Goal: Information Seeking & Learning: Compare options

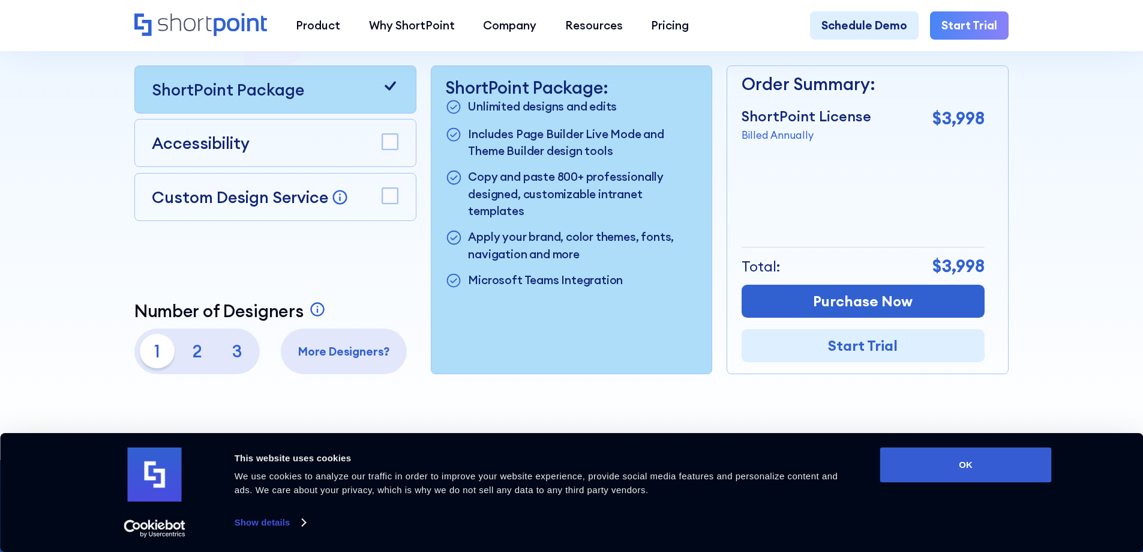
scroll to position [388, 0]
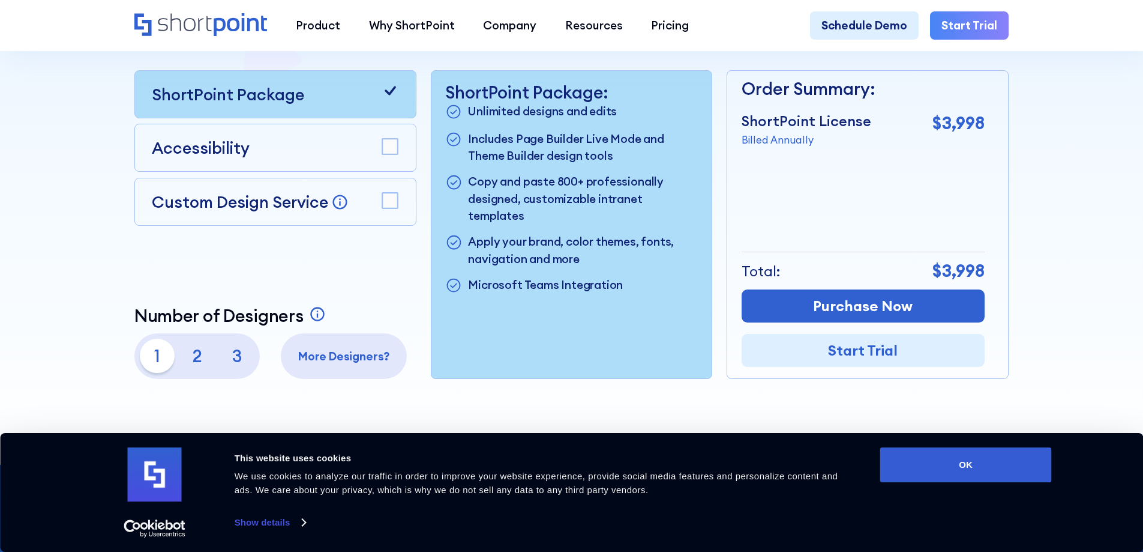
click at [236, 361] on p "3" at bounding box center [237, 356] width 34 height 34
click at [197, 361] on p "2" at bounding box center [197, 356] width 34 height 34
click at [166, 361] on p "1" at bounding box center [157, 356] width 34 height 34
click at [233, 357] on p "3" at bounding box center [237, 356] width 34 height 34
click at [335, 358] on p "More Designers?" at bounding box center [344, 356] width 115 height 17
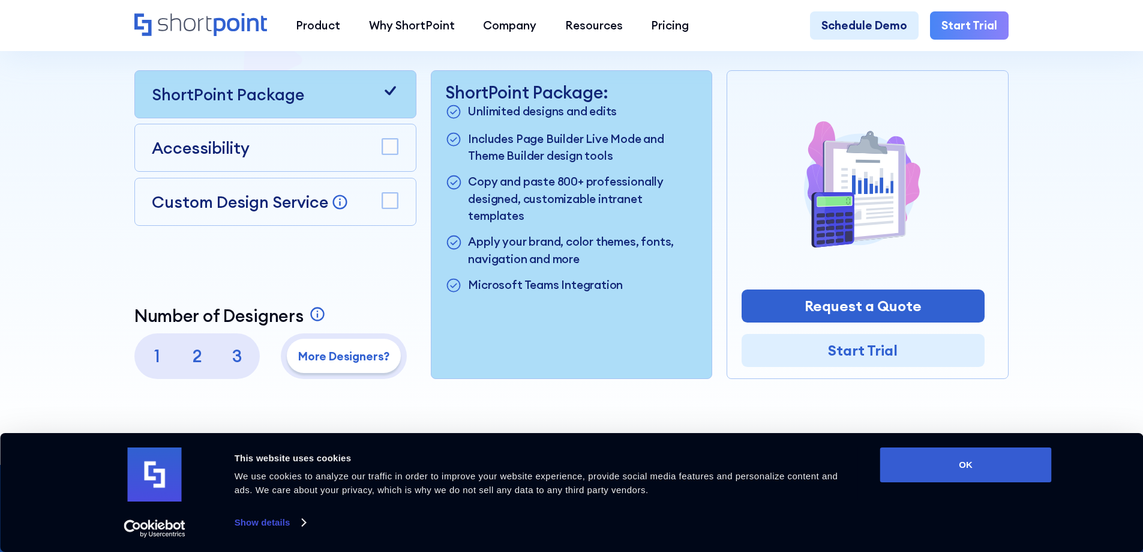
click at [155, 364] on p "1" at bounding box center [157, 356] width 34 height 34
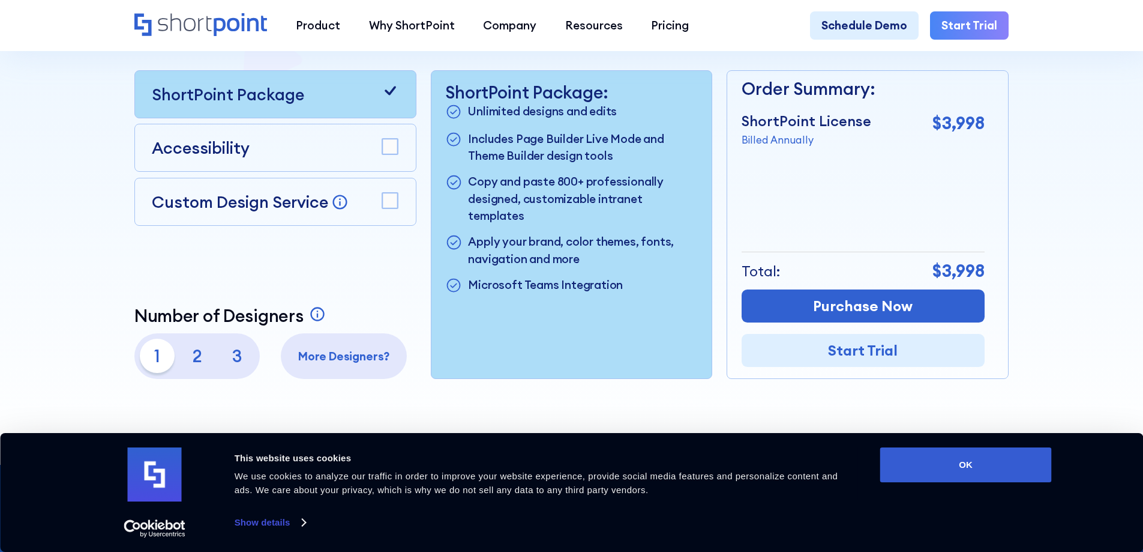
click at [355, 284] on div "ShortPoint Package Accessibility Custom Design Service Bring your dream design …" at bounding box center [275, 224] width 282 height 309
click at [238, 360] on p "3" at bounding box center [237, 356] width 34 height 34
click at [307, 365] on p "More Designers?" at bounding box center [344, 356] width 115 height 17
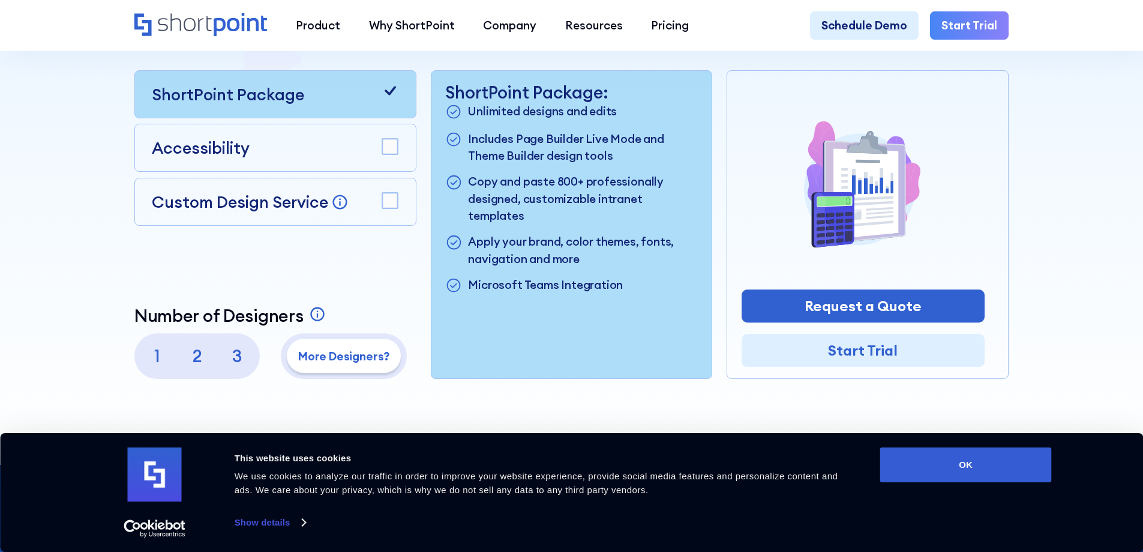
click at [244, 357] on p "3" at bounding box center [237, 356] width 34 height 34
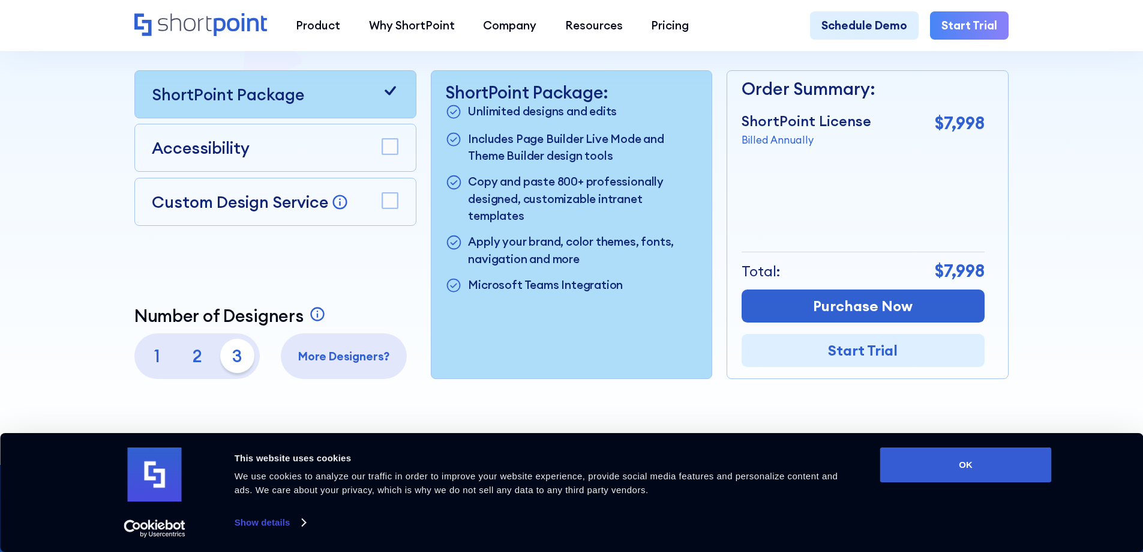
click at [191, 355] on p "2" at bounding box center [197, 356] width 34 height 34
click at [147, 357] on p "1" at bounding box center [157, 356] width 34 height 34
click at [180, 363] on p "2" at bounding box center [197, 356] width 34 height 34
click at [149, 357] on p "1" at bounding box center [157, 356] width 34 height 34
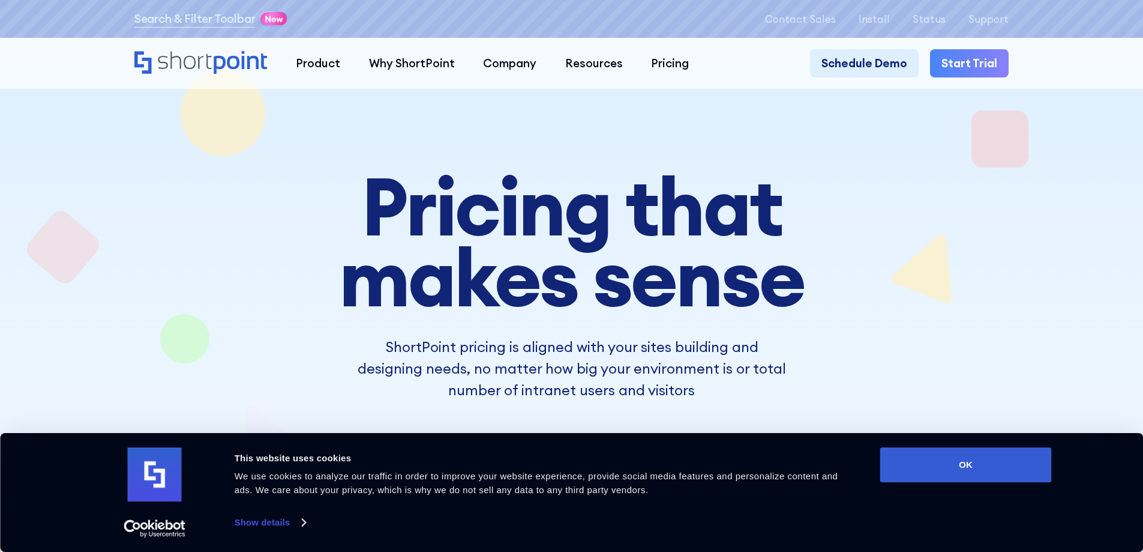
scroll to position [0, 0]
click at [956, 464] on button "OK" at bounding box center [966, 464] width 172 height 35
